Goal: Find contact information: Find contact information

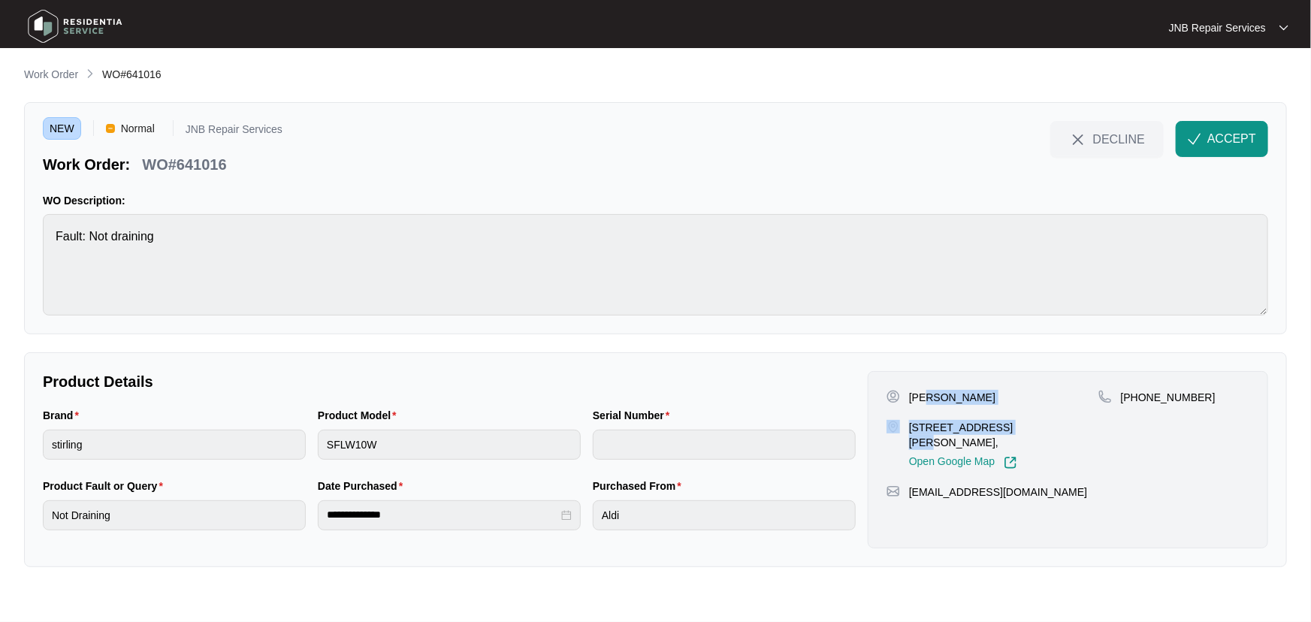
click at [926, 399] on div "[PERSON_NAME] [STREET_ADDRESS][PERSON_NAME], Open Google Map" at bounding box center [993, 430] width 212 height 80
click at [1015, 409] on div "[PERSON_NAME] [STREET_ADDRESS][PERSON_NAME], Open Google Map" at bounding box center [993, 430] width 212 height 80
drag, startPoint x: 987, startPoint y: 401, endPoint x: 911, endPoint y: 399, distance: 76.7
click at [911, 399] on div "[PERSON_NAME]" at bounding box center [993, 397] width 212 height 15
copy p "[PERSON_NAME]"
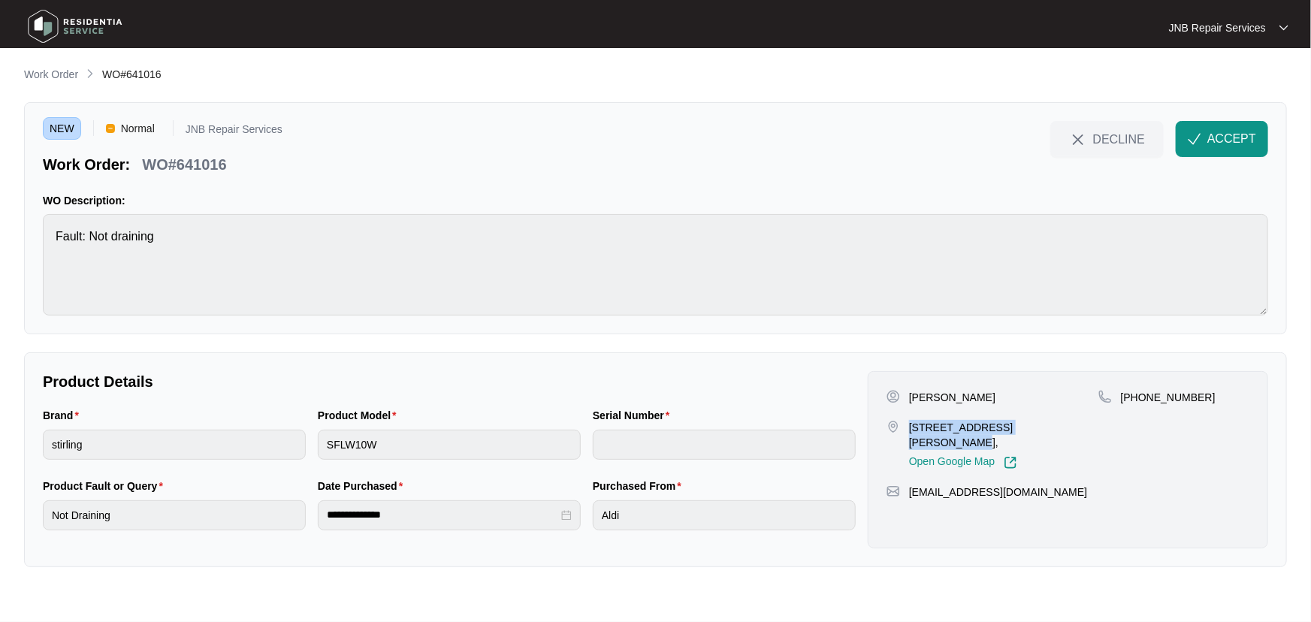
drag, startPoint x: 1048, startPoint y: 429, endPoint x: 912, endPoint y: 428, distance: 136.0
click at [912, 428] on p "[STREET_ADDRESS][PERSON_NAME]," at bounding box center [1003, 435] width 189 height 30
copy p "[STREET_ADDRESS][PERSON_NAME]"
drag, startPoint x: 1191, startPoint y: 395, endPoint x: 1140, endPoint y: 397, distance: 51.2
click at [1140, 397] on p "[PHONE_NUMBER]" at bounding box center [1168, 397] width 95 height 15
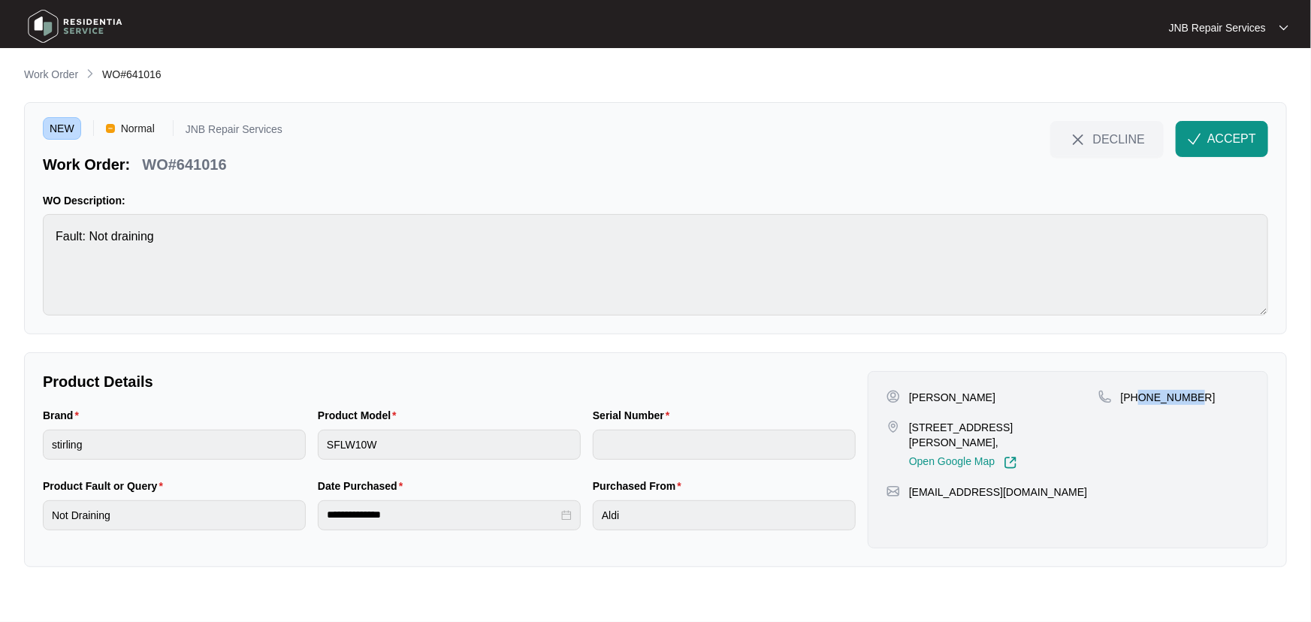
copy p "417475677"
click at [1202, 147] on button "ACCEPT" at bounding box center [1222, 139] width 92 height 36
